Goal: Use online tool/utility: Utilize a website feature to perform a specific function

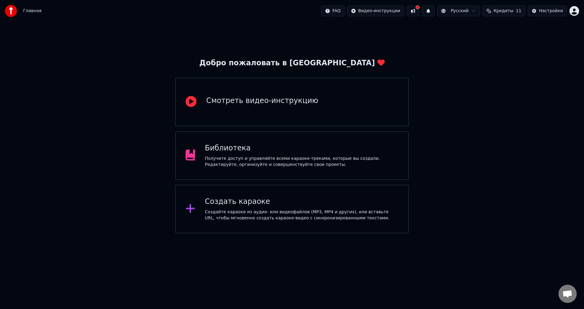
click at [255, 208] on div "Создать караоке Создайте караоке из аудио- или видеофайлов (MP3, MP4 и других),…" at bounding box center [302, 209] width 194 height 24
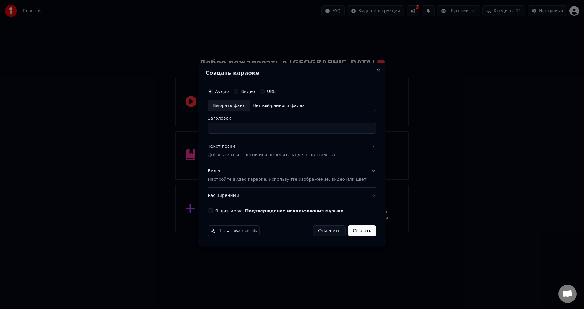
click at [242, 106] on div "Выбрать файл" at bounding box center [229, 105] width 42 height 11
type input "**********"
click at [365, 173] on button "Видео Настройте видео караоке: используйте изображение, видео или цвет" at bounding box center [292, 176] width 168 height 24
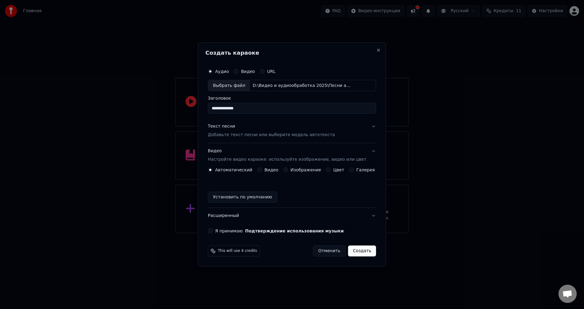
click at [329, 170] on button "Цвет" at bounding box center [328, 170] width 5 height 5
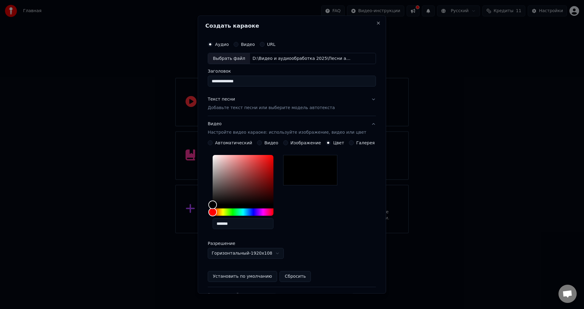
click at [227, 100] on div "Текст песни" at bounding box center [221, 100] width 27 height 6
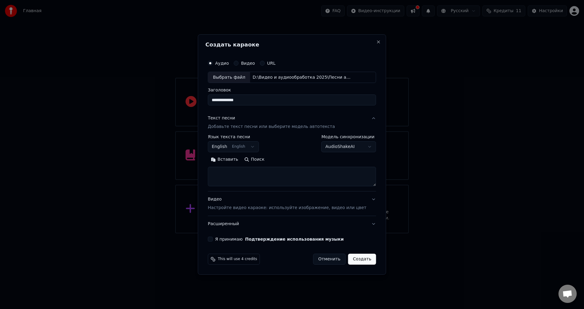
click at [245, 174] on textarea at bounding box center [292, 176] width 168 height 19
paste textarea "**********"
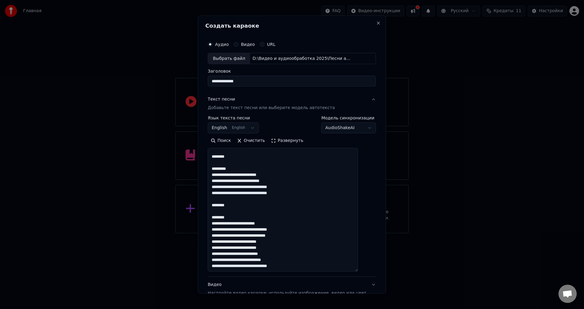
drag, startPoint x: 367, startPoint y: 185, endPoint x: 366, endPoint y: 273, distance: 87.9
click at [369, 272] on div "**********" at bounding box center [292, 155] width 188 height 278
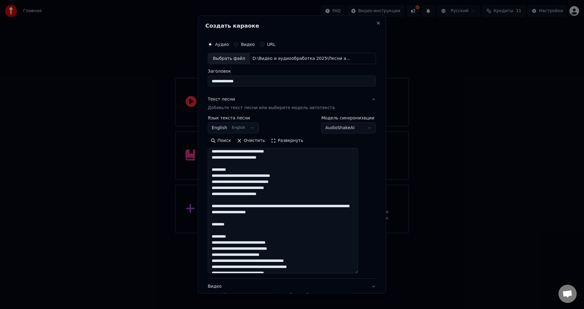
scroll to position [0, 0]
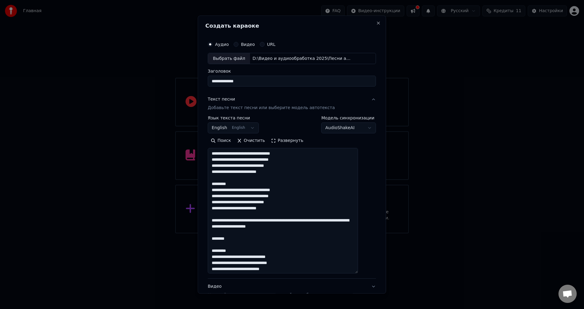
click at [266, 154] on textarea at bounding box center [283, 211] width 150 height 126
click at [286, 161] on textarea at bounding box center [283, 211] width 150 height 126
drag, startPoint x: 289, startPoint y: 210, endPoint x: 216, endPoint y: 181, distance: 78.0
click at [216, 181] on textarea at bounding box center [283, 211] width 150 height 126
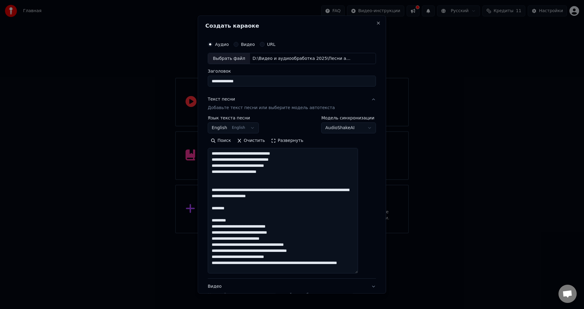
click at [225, 184] on textarea at bounding box center [283, 211] width 150 height 126
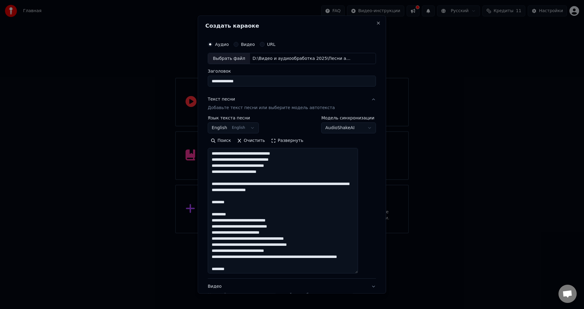
drag, startPoint x: 249, startPoint y: 184, endPoint x: 215, endPoint y: 184, distance: 33.5
click at [215, 184] on textarea at bounding box center [283, 211] width 150 height 126
click at [291, 185] on textarea at bounding box center [283, 211] width 150 height 126
drag, startPoint x: 295, startPoint y: 184, endPoint x: 325, endPoint y: 185, distance: 30.1
click at [325, 185] on textarea at bounding box center [283, 211] width 150 height 126
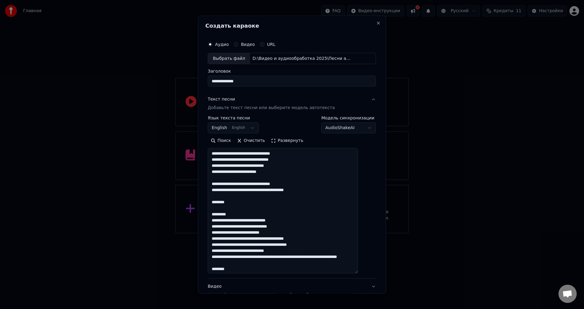
drag, startPoint x: 314, startPoint y: 190, endPoint x: 281, endPoint y: 192, distance: 33.0
click at [281, 192] on textarea at bounding box center [283, 211] width 150 height 126
click at [219, 190] on textarea at bounding box center [283, 211] width 150 height 126
click at [285, 190] on textarea at bounding box center [283, 211] width 150 height 126
click at [293, 191] on textarea at bounding box center [283, 211] width 150 height 126
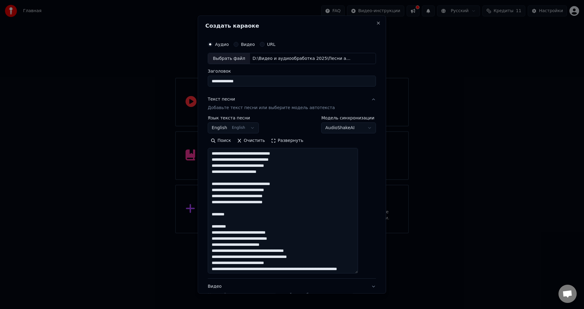
drag, startPoint x: 237, startPoint y: 225, endPoint x: 218, endPoint y: 215, distance: 22.6
click at [218, 215] on textarea at bounding box center [283, 211] width 150 height 126
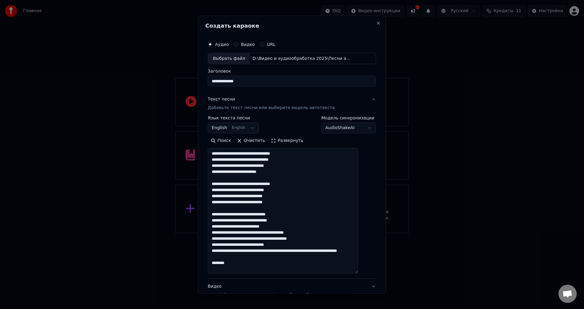
drag, startPoint x: 253, startPoint y: 234, endPoint x: 283, endPoint y: 232, distance: 29.6
click at [283, 232] on textarea at bounding box center [283, 211] width 150 height 126
click at [298, 216] on textarea at bounding box center [283, 211] width 150 height 126
drag, startPoint x: 286, startPoint y: 239, endPoint x: 257, endPoint y: 240, distance: 28.9
click at [257, 240] on textarea at bounding box center [283, 211] width 150 height 126
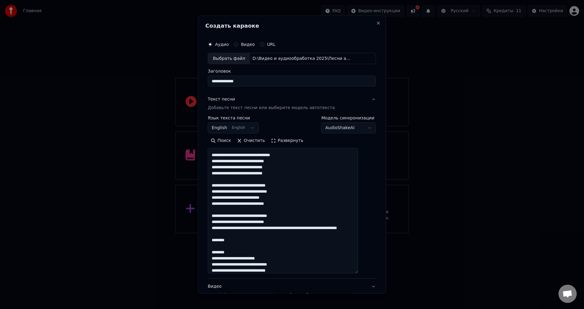
scroll to position [30, 0]
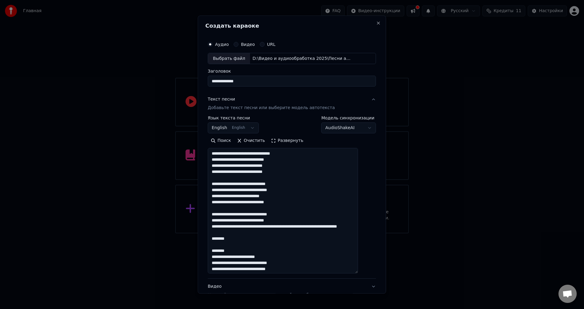
drag, startPoint x: 257, startPoint y: 227, endPoint x: 288, endPoint y: 228, distance: 30.8
click at [288, 228] on textarea at bounding box center [283, 211] width 150 height 126
click at [290, 233] on textarea at bounding box center [283, 211] width 150 height 126
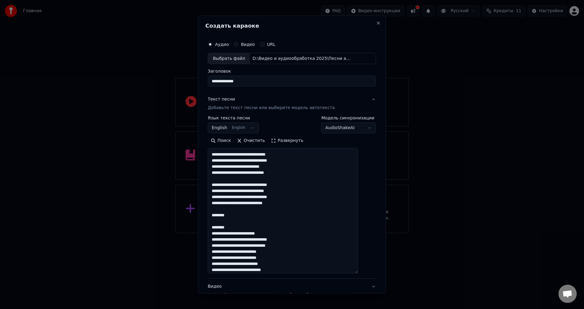
scroll to position [61, 0]
drag, startPoint x: 238, startPoint y: 226, endPoint x: 216, endPoint y: 214, distance: 25.1
click at [216, 214] on textarea at bounding box center [283, 211] width 150 height 126
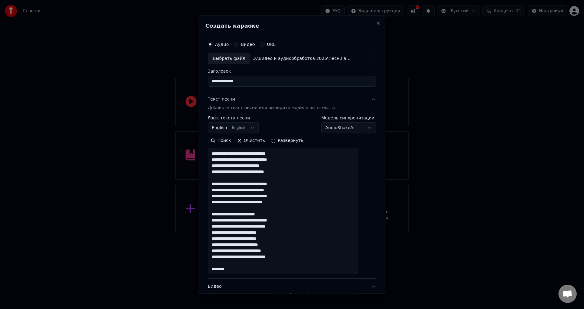
click at [279, 214] on textarea at bounding box center [283, 211] width 150 height 126
click at [261, 222] on textarea at bounding box center [283, 211] width 150 height 126
click at [285, 233] on textarea at bounding box center [283, 211] width 150 height 126
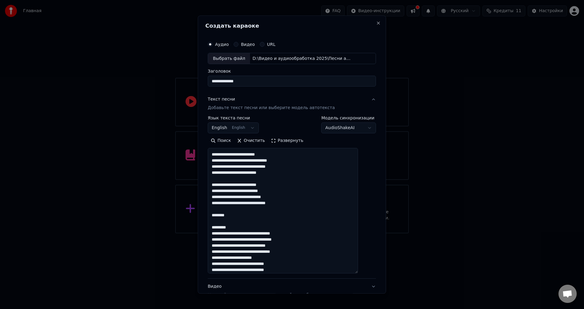
scroll to position [122, 0]
drag, startPoint x: 240, startPoint y: 227, endPoint x: 218, endPoint y: 213, distance: 26.1
click at [218, 213] on textarea at bounding box center [283, 211] width 150 height 126
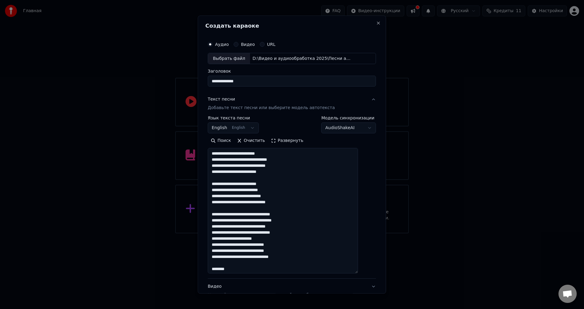
click at [242, 232] on textarea at bounding box center [283, 211] width 150 height 126
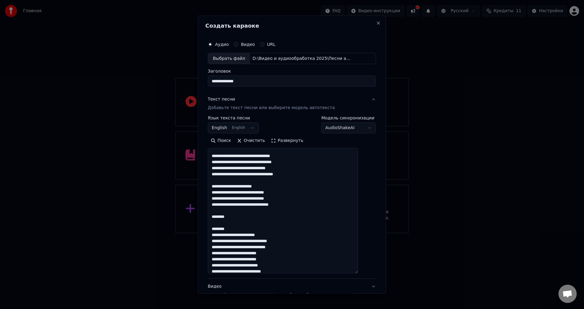
scroll to position [183, 0]
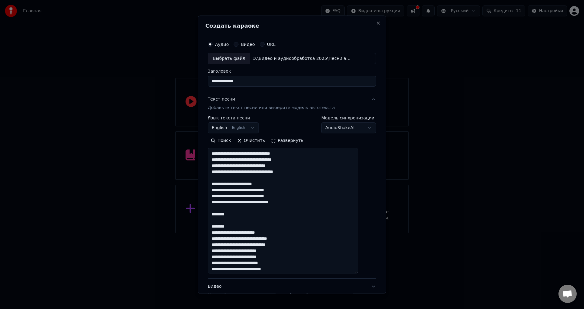
drag, startPoint x: 225, startPoint y: 183, endPoint x: 236, endPoint y: 183, distance: 10.3
click at [236, 183] on textarea at bounding box center [283, 211] width 150 height 126
drag, startPoint x: 272, startPoint y: 191, endPoint x: 278, endPoint y: 199, distance: 10.6
click at [271, 191] on textarea at bounding box center [283, 211] width 150 height 126
drag, startPoint x: 229, startPoint y: 224, endPoint x: 218, endPoint y: 214, distance: 14.8
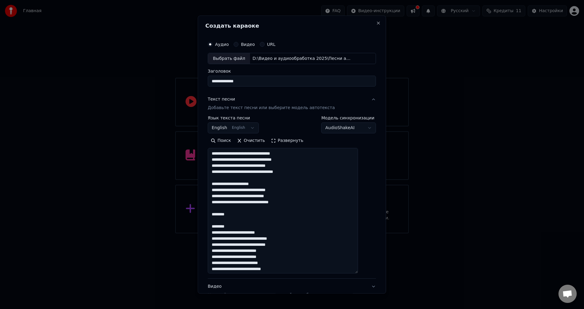
click at [218, 214] on textarea at bounding box center [283, 211] width 150 height 126
click at [286, 234] on textarea at bounding box center [283, 211] width 150 height 126
drag, startPoint x: 241, startPoint y: 227, endPoint x: 217, endPoint y: 213, distance: 27.8
click at [217, 213] on textarea at bounding box center [283, 211] width 150 height 126
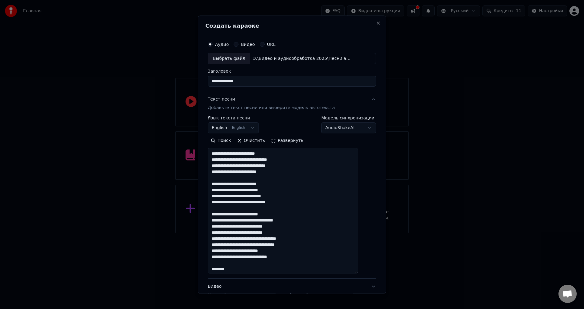
click at [281, 215] on textarea at bounding box center [283, 211] width 150 height 126
click at [272, 221] on textarea at bounding box center [283, 211] width 150 height 126
click at [291, 228] on textarea at bounding box center [283, 211] width 150 height 126
click at [294, 233] on textarea at bounding box center [283, 211] width 150 height 126
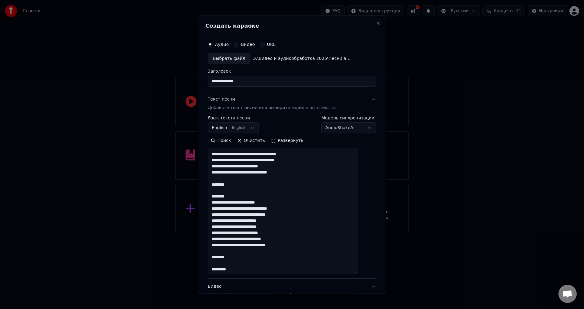
scroll to position [335, 0]
drag, startPoint x: 240, startPoint y: 198, endPoint x: 216, endPoint y: 182, distance: 28.9
click at [216, 182] on textarea at bounding box center [283, 211] width 150 height 126
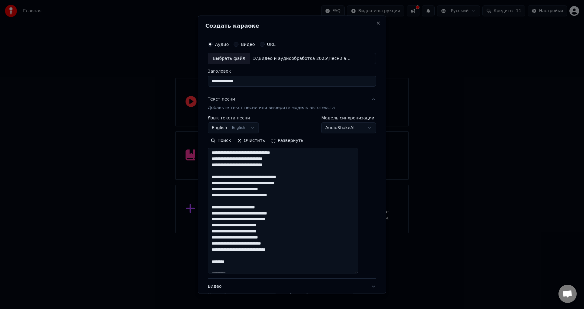
scroll to position [312, 0]
click at [287, 225] on textarea at bounding box center [283, 211] width 150 height 126
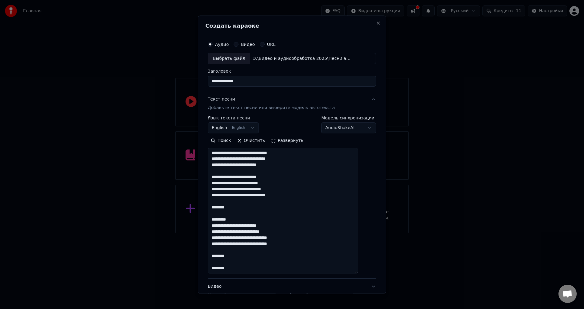
scroll to position [373, 0]
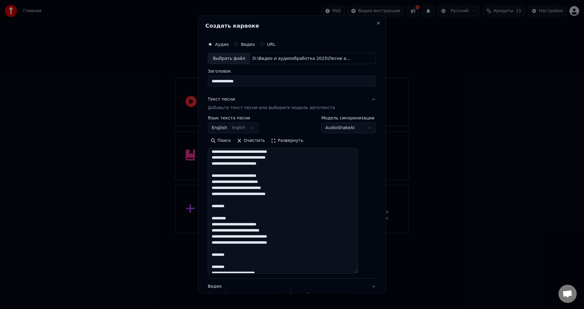
drag, startPoint x: 244, startPoint y: 218, endPoint x: 216, endPoint y: 204, distance: 31.4
click at [216, 204] on textarea at bounding box center [283, 211] width 150 height 126
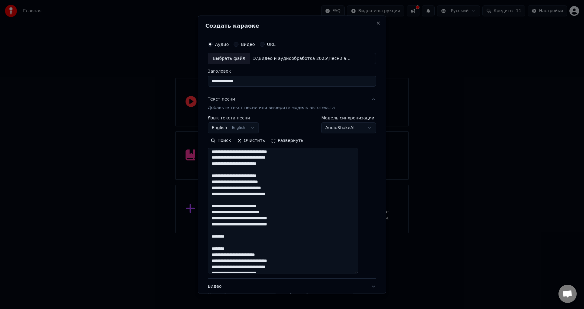
drag, startPoint x: 239, startPoint y: 249, endPoint x: 217, endPoint y: 234, distance: 26.8
click at [217, 234] on textarea at bounding box center [283, 211] width 150 height 126
click at [287, 255] on textarea at bounding box center [283, 211] width 150 height 126
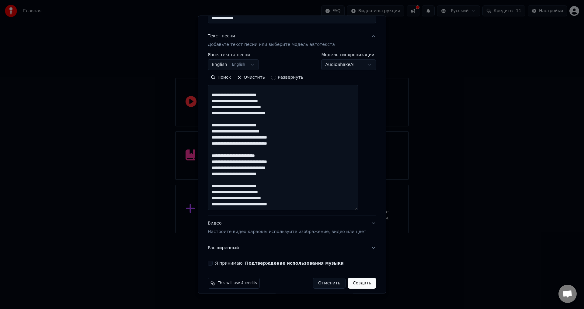
scroll to position [68, 0]
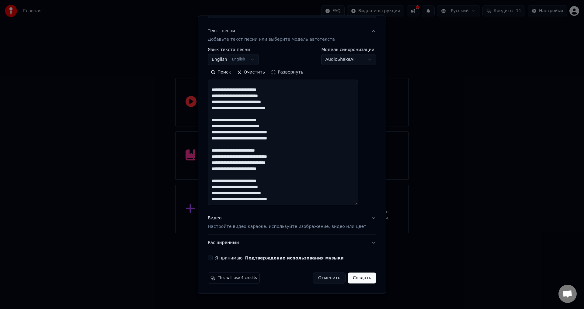
type textarea "**********"
click at [213, 259] on button "Я принимаю Подтверждение использования музыки" at bounding box center [210, 258] width 5 height 5
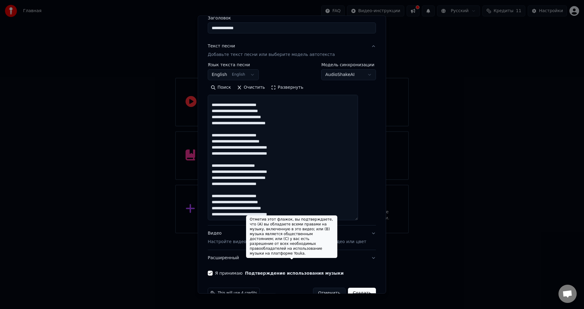
scroll to position [0, 0]
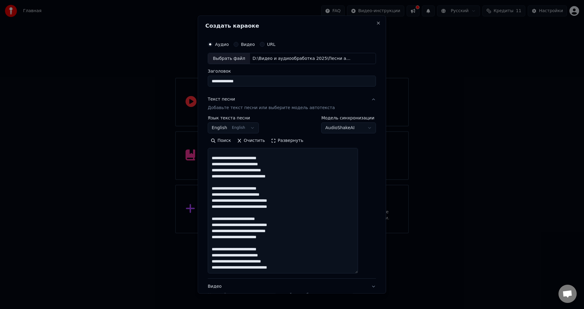
click at [230, 128] on button "English English" at bounding box center [233, 128] width 51 height 11
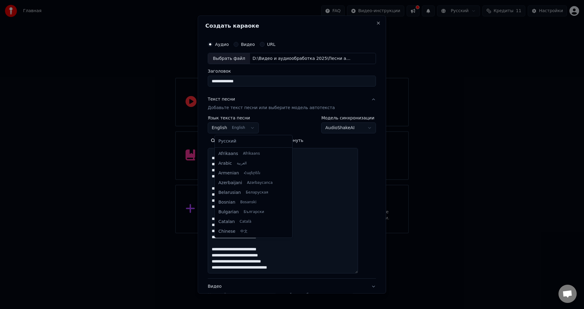
scroll to position [49, 0]
select select "**"
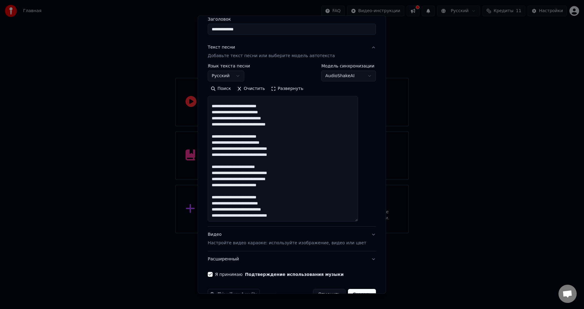
scroll to position [68, 0]
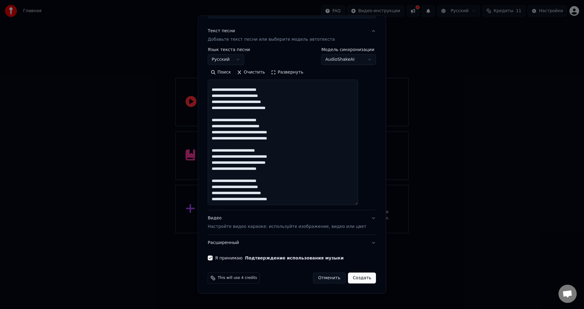
click at [353, 280] on button "Создать" at bounding box center [362, 278] width 28 height 11
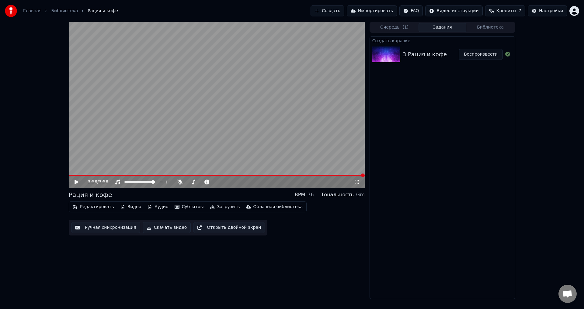
click at [158, 228] on button "Скачать видео" at bounding box center [167, 227] width 48 height 11
click at [483, 55] on button "Показать" at bounding box center [487, 54] width 31 height 11
